Goal: Find specific page/section: Find specific page/section

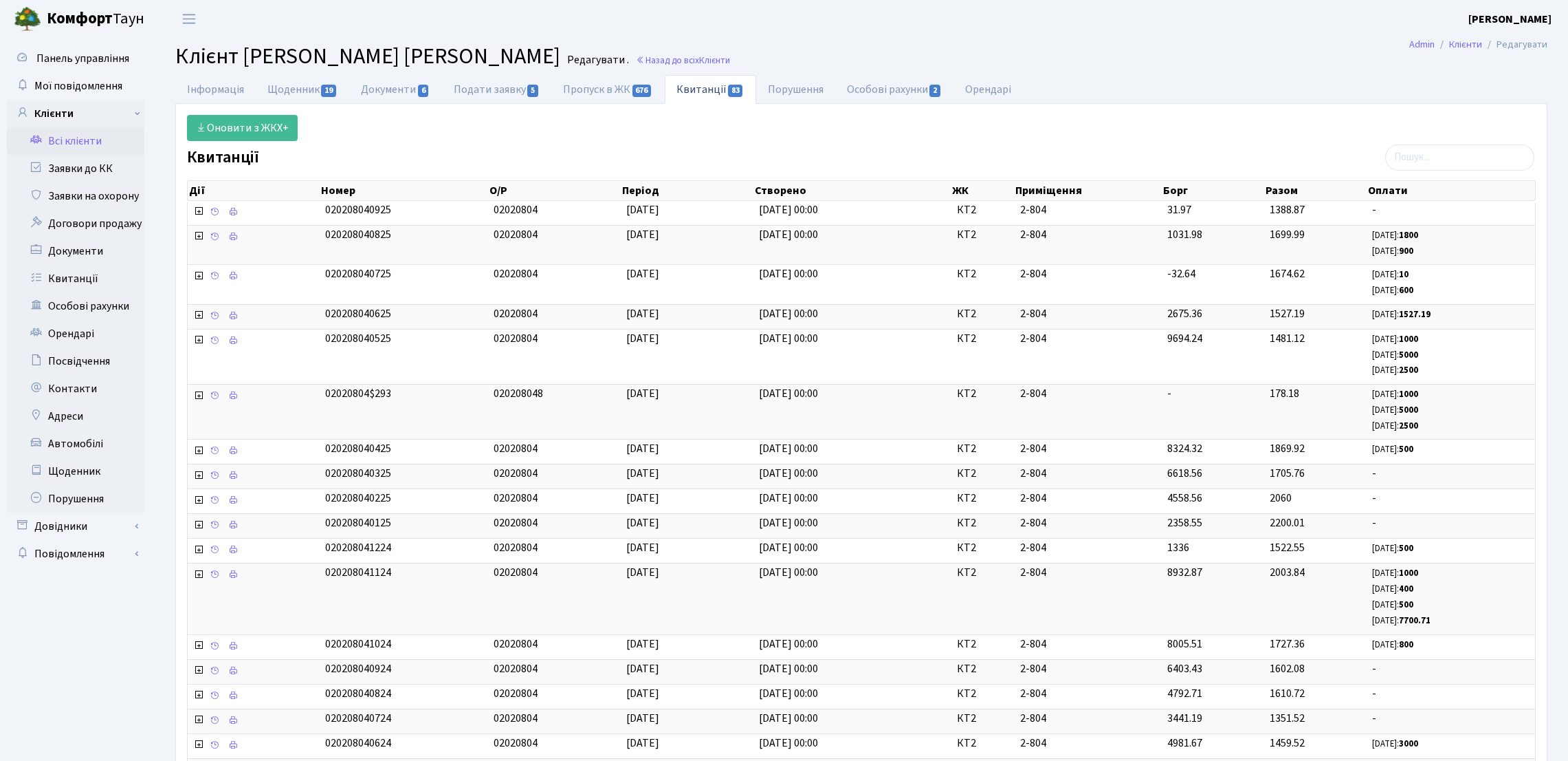
select select "25"
click at [117, 136] on link "Всі клієнти" at bounding box center [75, 141] width 138 height 27
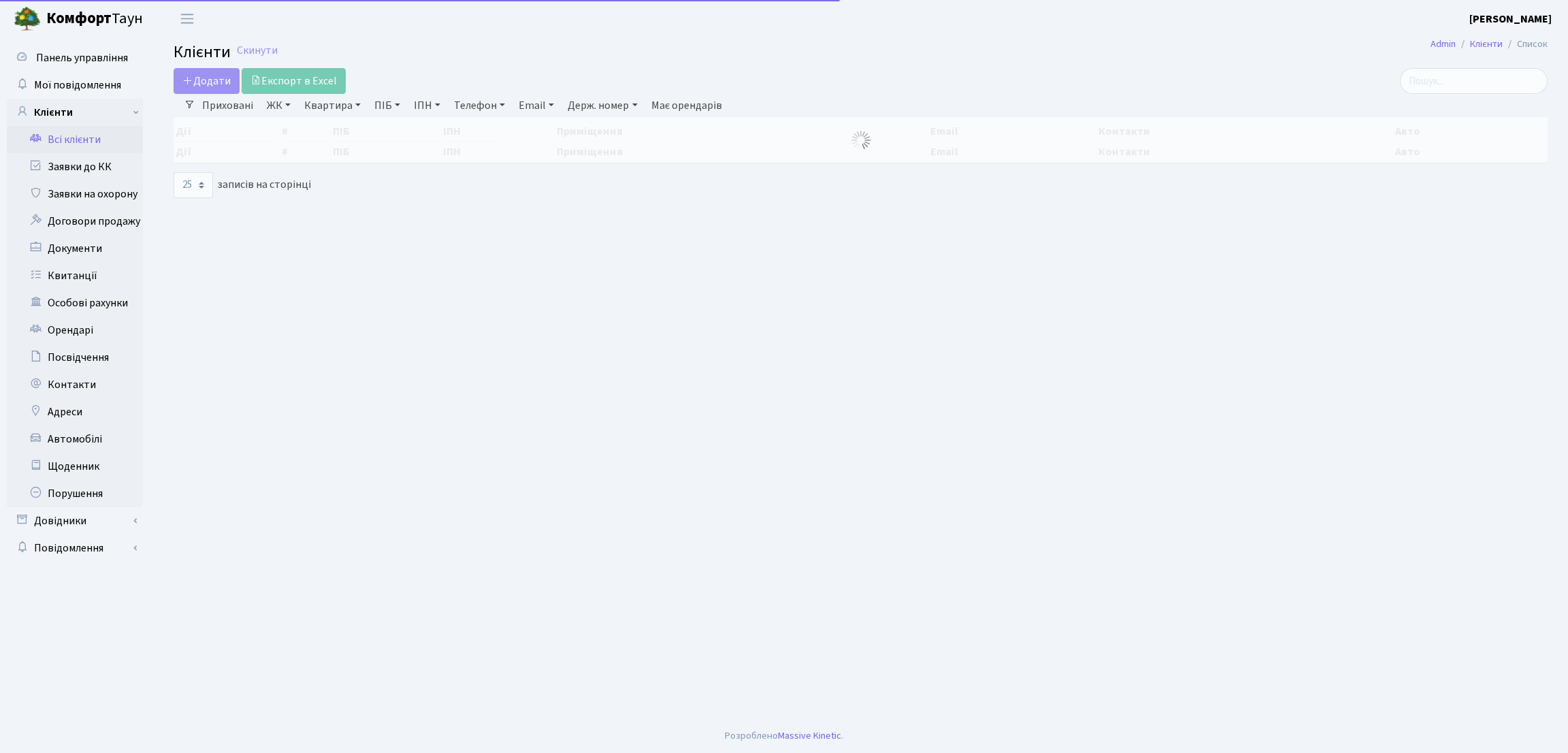
select select "25"
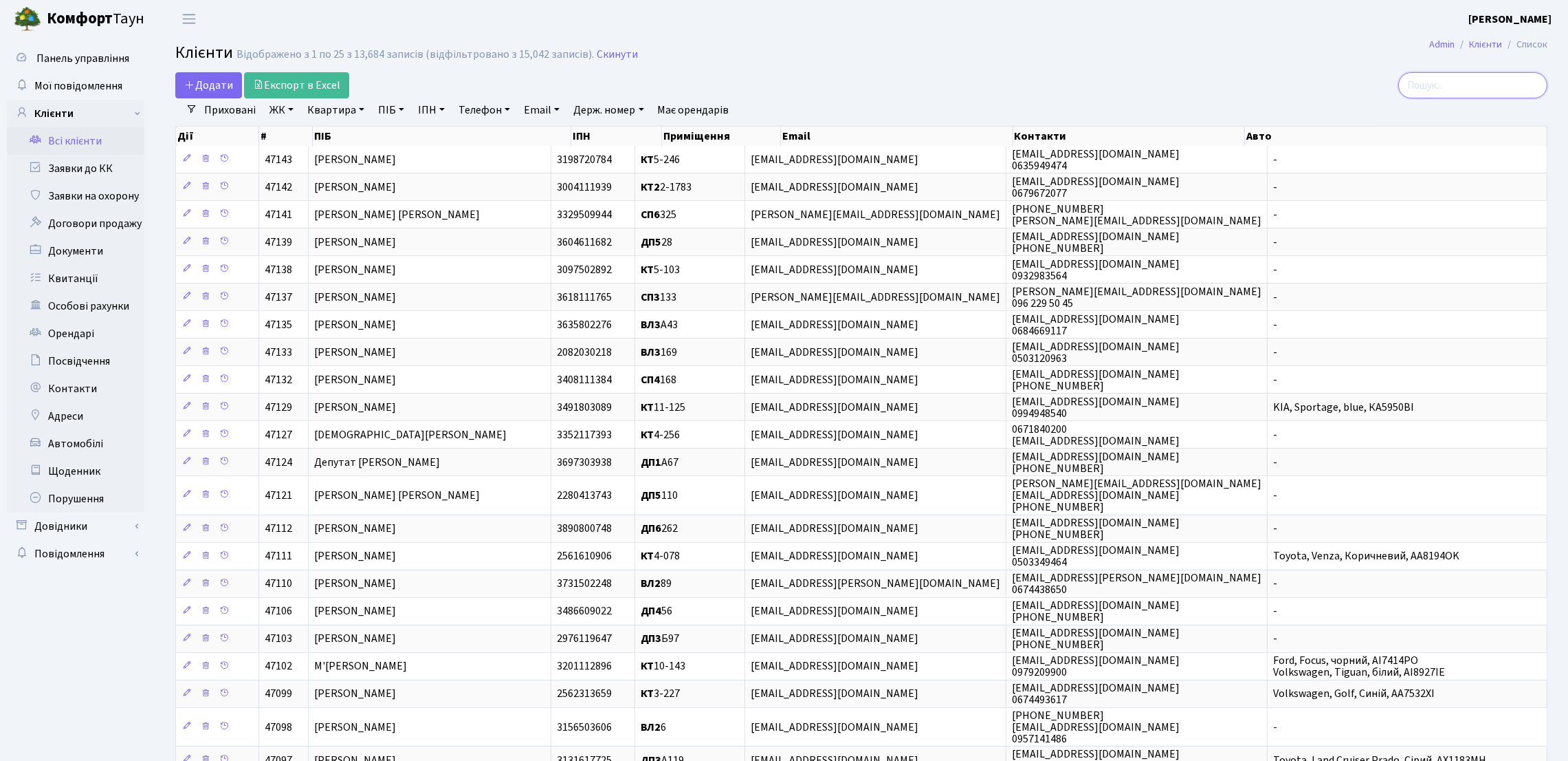
click at [1444, 94] on input "search" at bounding box center [1473, 86] width 149 height 26
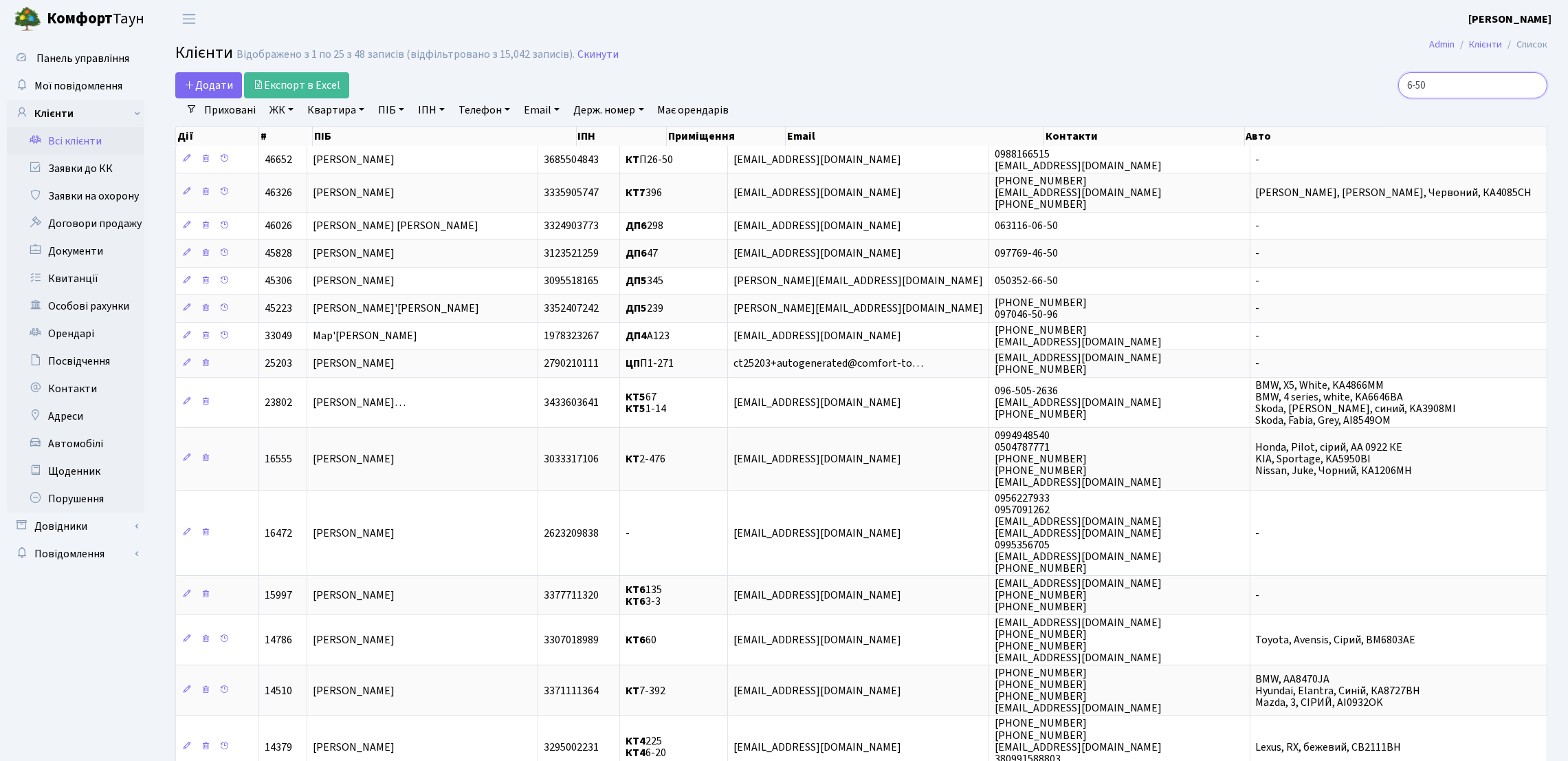
type input "6-50"
click at [292, 110] on link "ЖК" at bounding box center [281, 110] width 35 height 23
click at [282, 181] on li "КТ, вул. Регенераторна, 4" at bounding box center [350, 181] width 166 height 24
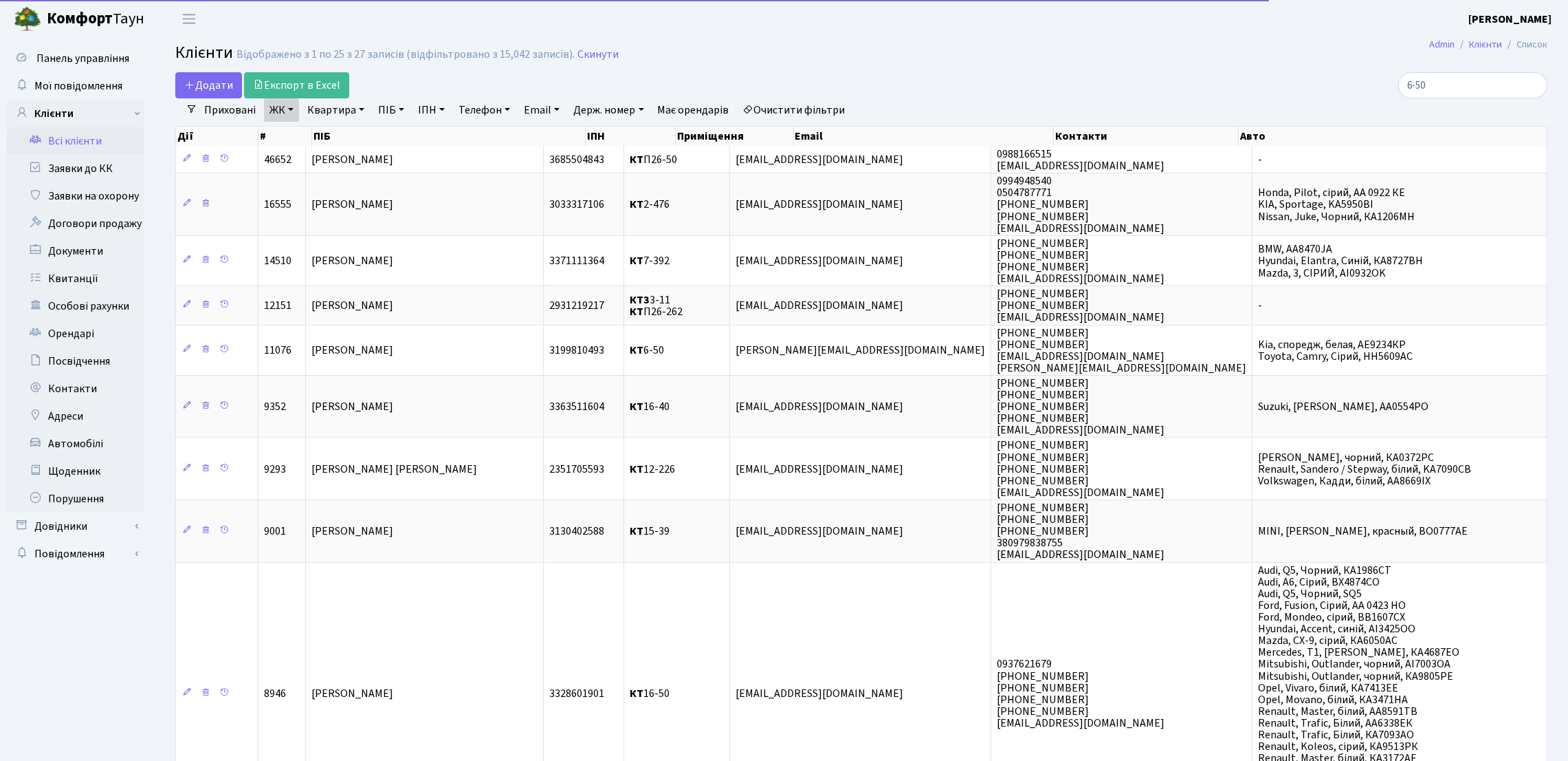
click at [324, 112] on link "Квартира" at bounding box center [336, 110] width 68 height 23
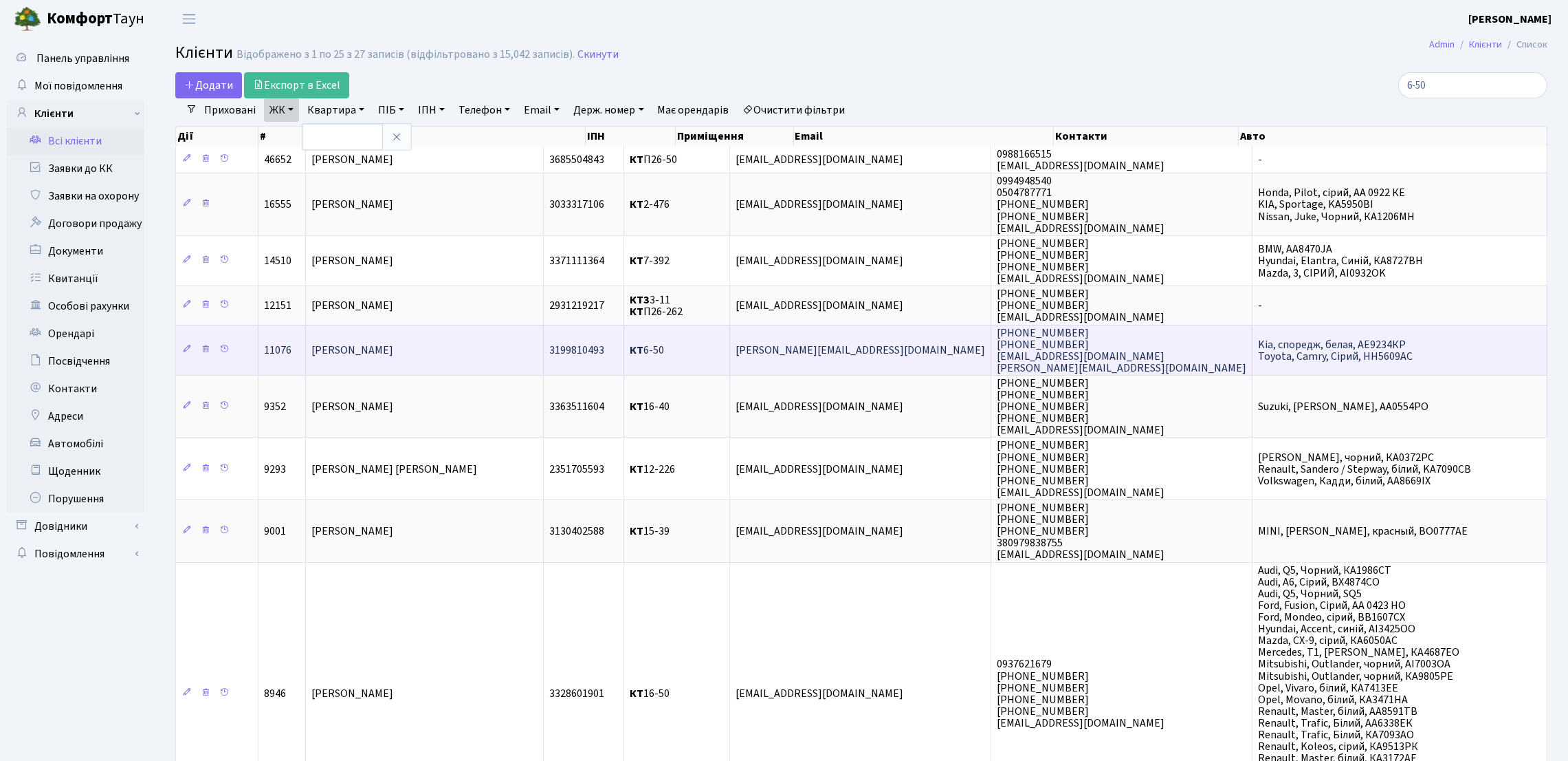
click at [366, 364] on td "Далакян Артем Камойович" at bounding box center [425, 349] width 238 height 51
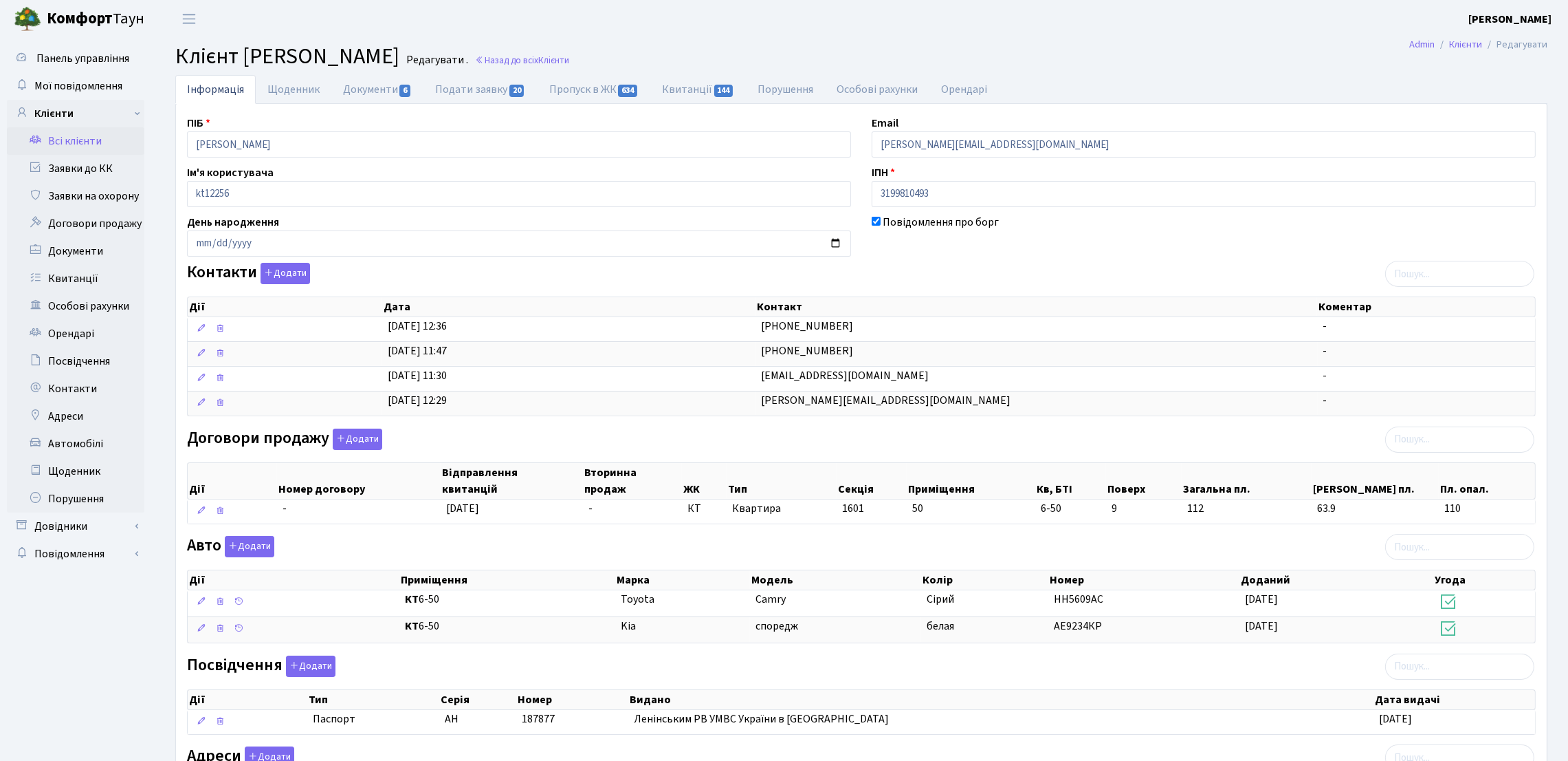
click at [423, 437] on div "Договори продажу Додати Дії Номер договору Відправлення квитанцій Вторинна прод…" at bounding box center [861, 479] width 1370 height 101
